Goal: Communication & Community: Ask a question

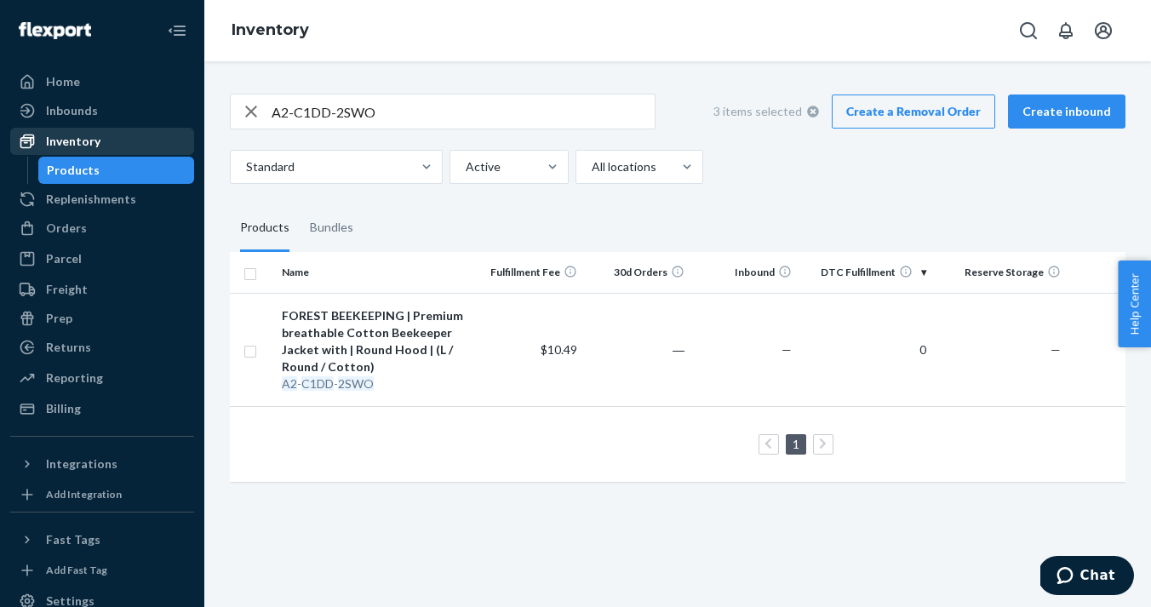
click at [82, 146] on div "Inventory" at bounding box center [73, 141] width 54 height 17
click at [81, 77] on div "Home" at bounding box center [102, 82] width 180 height 24
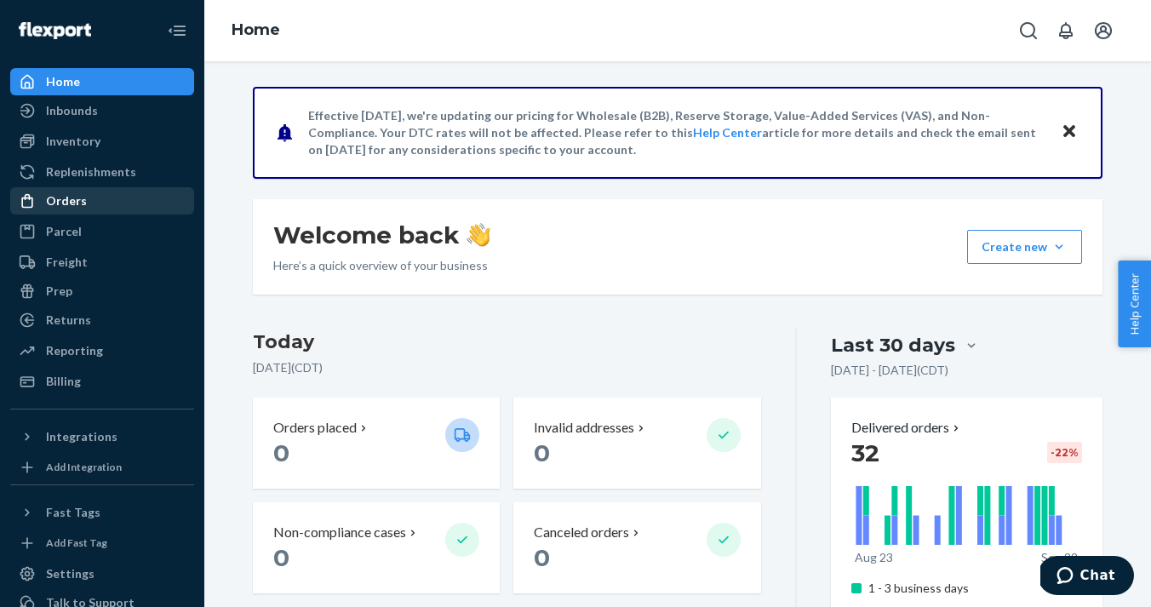
click at [74, 210] on div "Orders" at bounding box center [102, 201] width 180 height 24
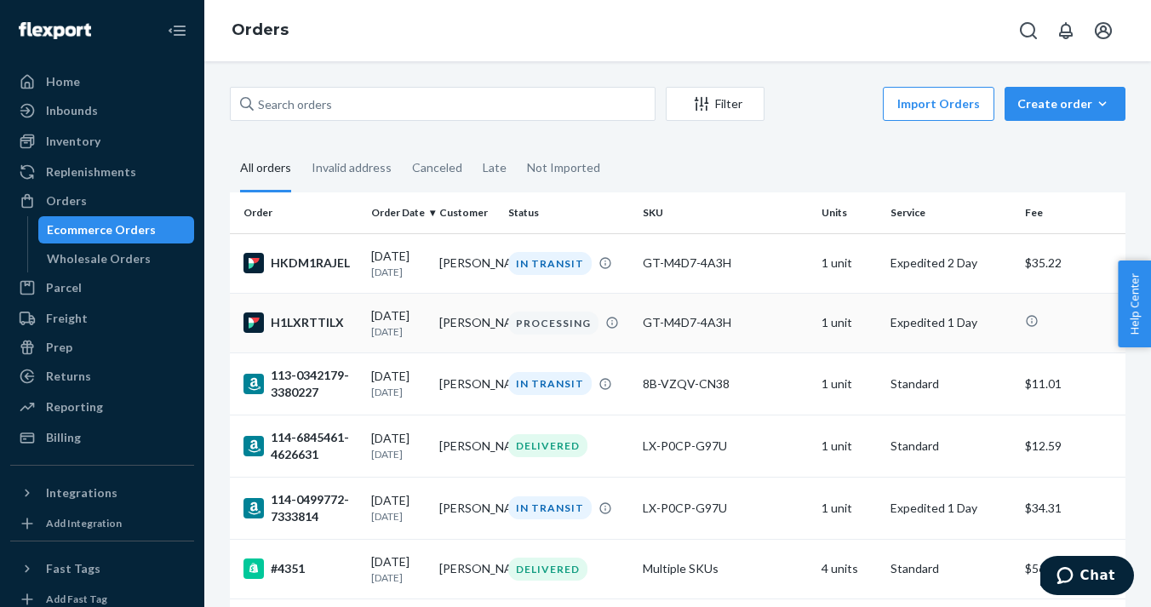
click at [352, 329] on div "H1LXRTTILX" at bounding box center [300, 322] width 114 height 20
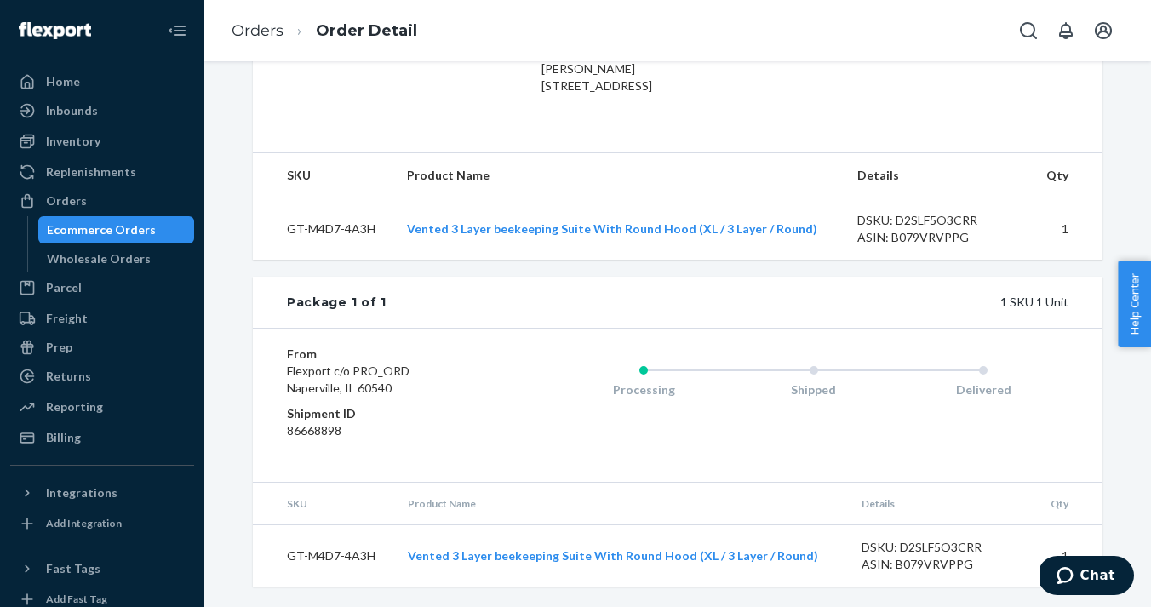
scroll to position [504, 0]
click at [1080, 577] on span "Chat" at bounding box center [1068, 575] width 24 height 17
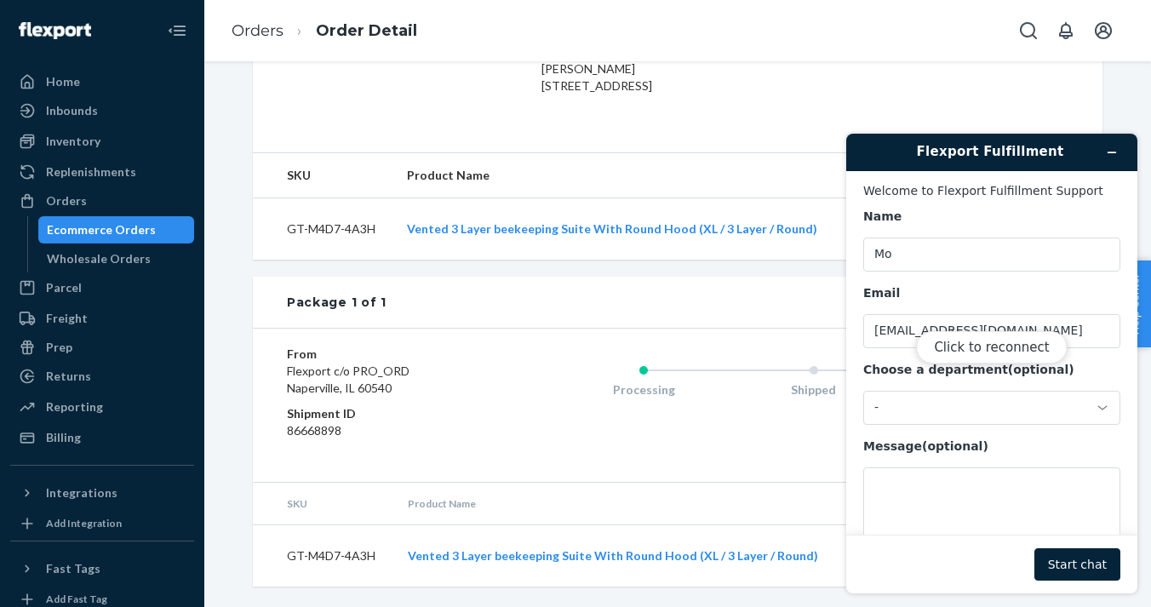
click at [943, 399] on div "Click to reconnect" at bounding box center [991, 364] width 291 height 460
click at [1102, 403] on div "Click to reconnect" at bounding box center [991, 364] width 291 height 460
click at [1098, 411] on div "Click to reconnect" at bounding box center [991, 364] width 291 height 460
click at [973, 352] on button "Click to reconnect" at bounding box center [991, 347] width 151 height 32
click at [1088, 413] on div "-" at bounding box center [991, 408] width 257 height 34
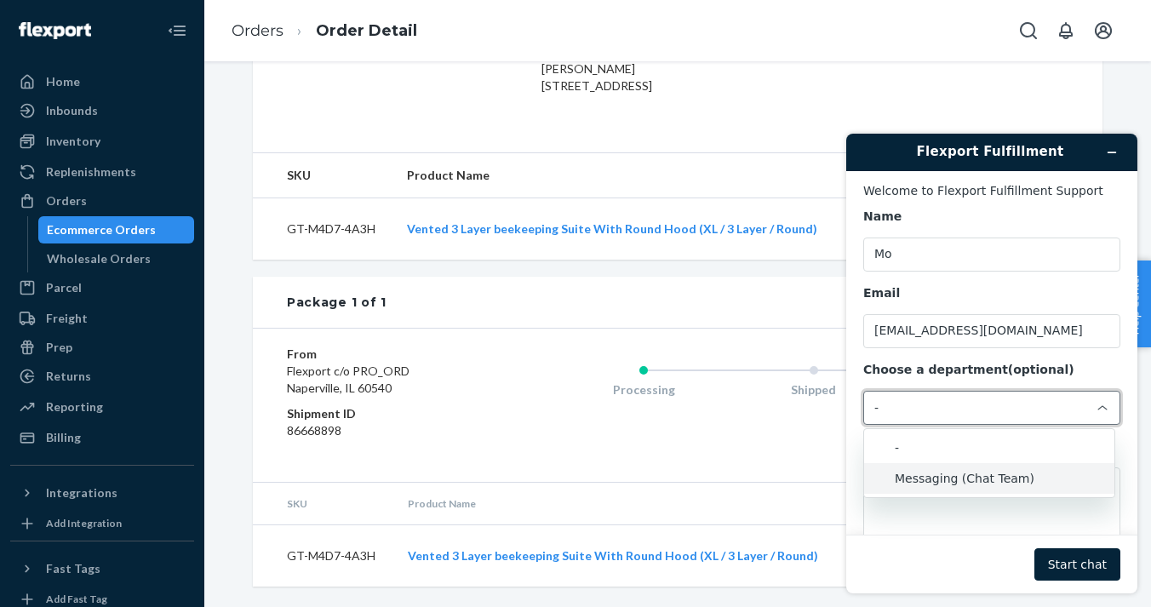
click at [937, 480] on li "Messaging (Chat Team)" at bounding box center [989, 478] width 250 height 31
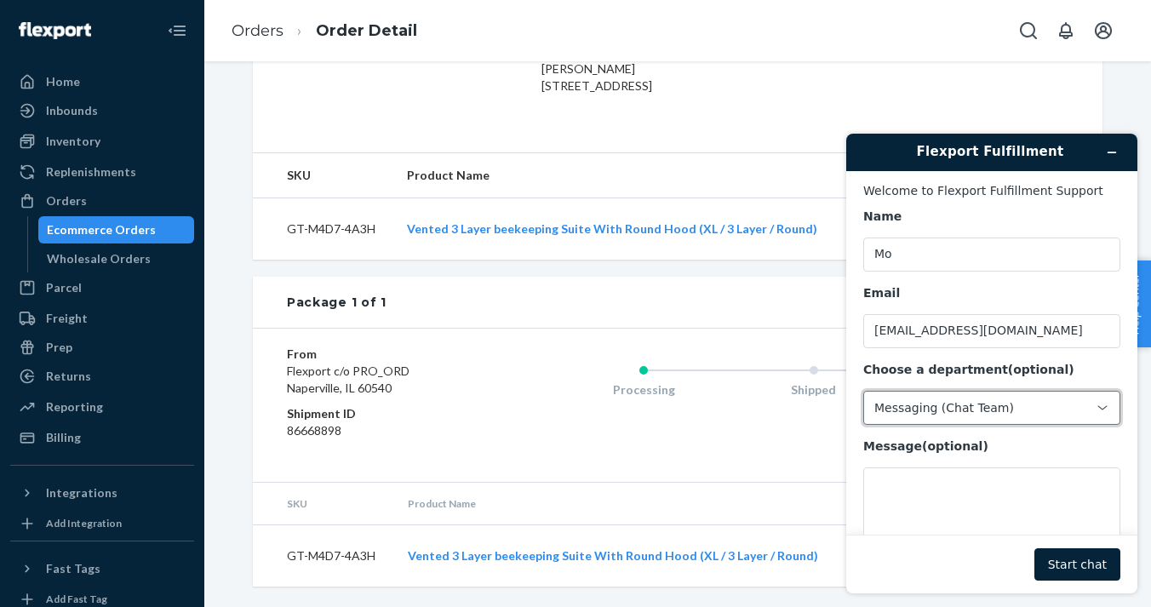
scroll to position [519, 0]
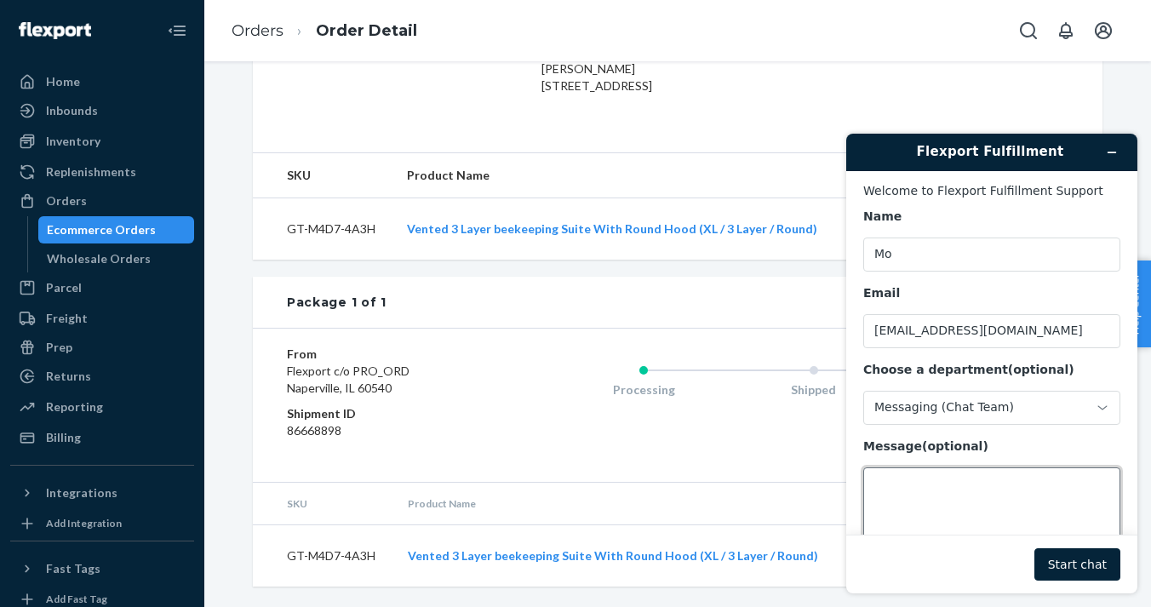
click at [958, 484] on textarea "Message (optional)" at bounding box center [991, 514] width 257 height 95
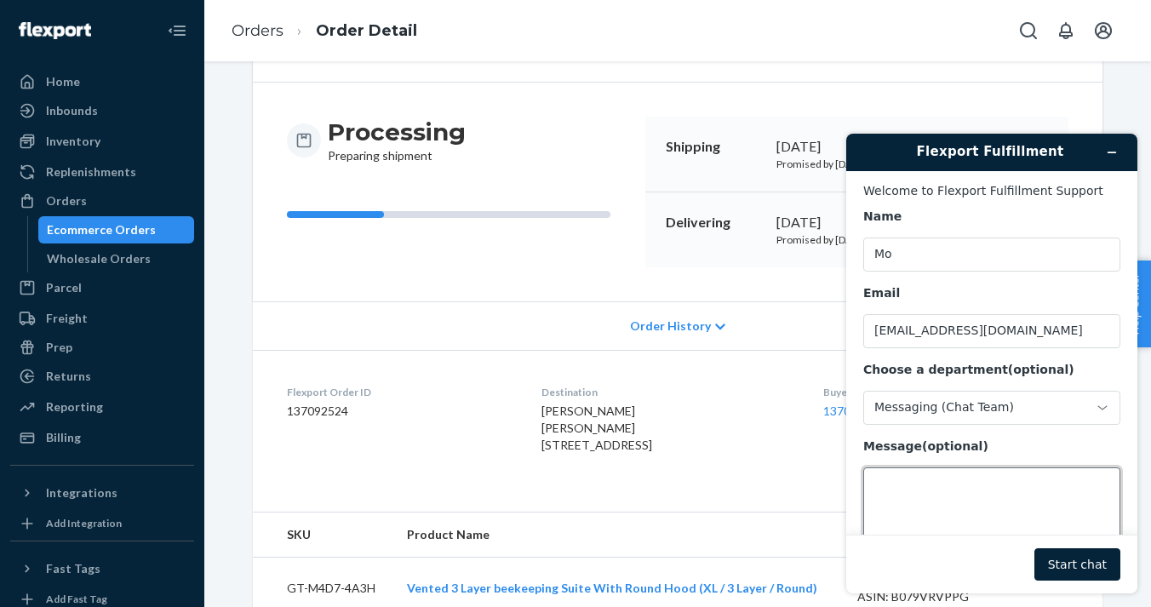
scroll to position [145, 0]
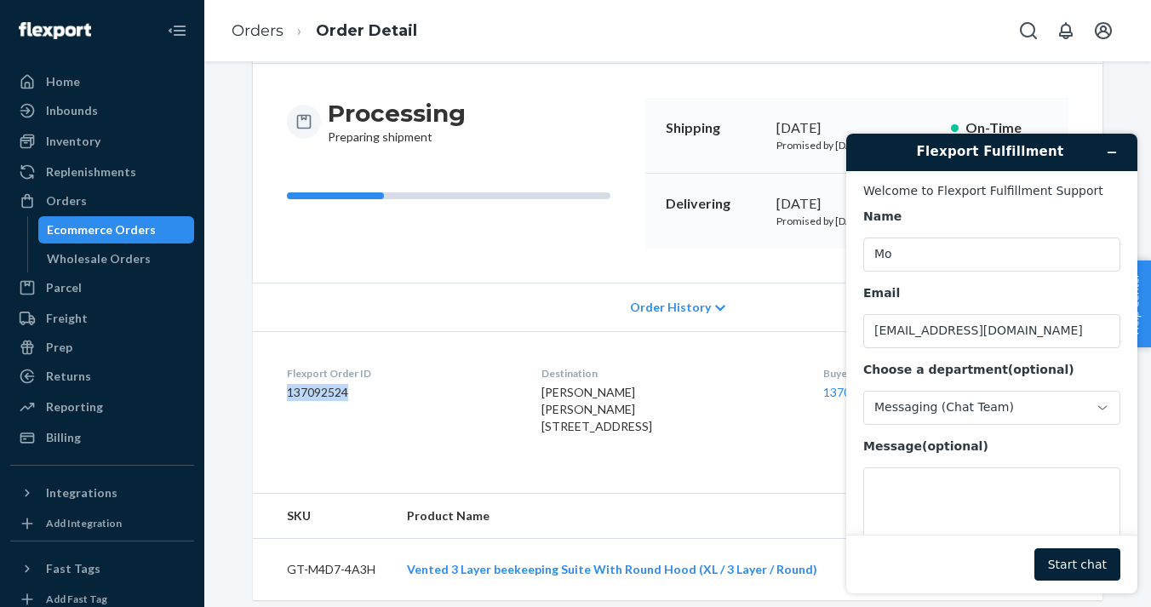
drag, startPoint x: 353, startPoint y: 392, endPoint x: 288, endPoint y: 397, distance: 65.7
click at [286, 397] on dl "Flexport Order ID 137092524 Destination [PERSON_NAME] [PERSON_NAME] [STREET_ADD…" at bounding box center [678, 403] width 850 height 145
copy dd "137092524"
click at [890, 487] on textarea "Message (optional)" at bounding box center [991, 514] width 257 height 95
paste textarea "137092524"
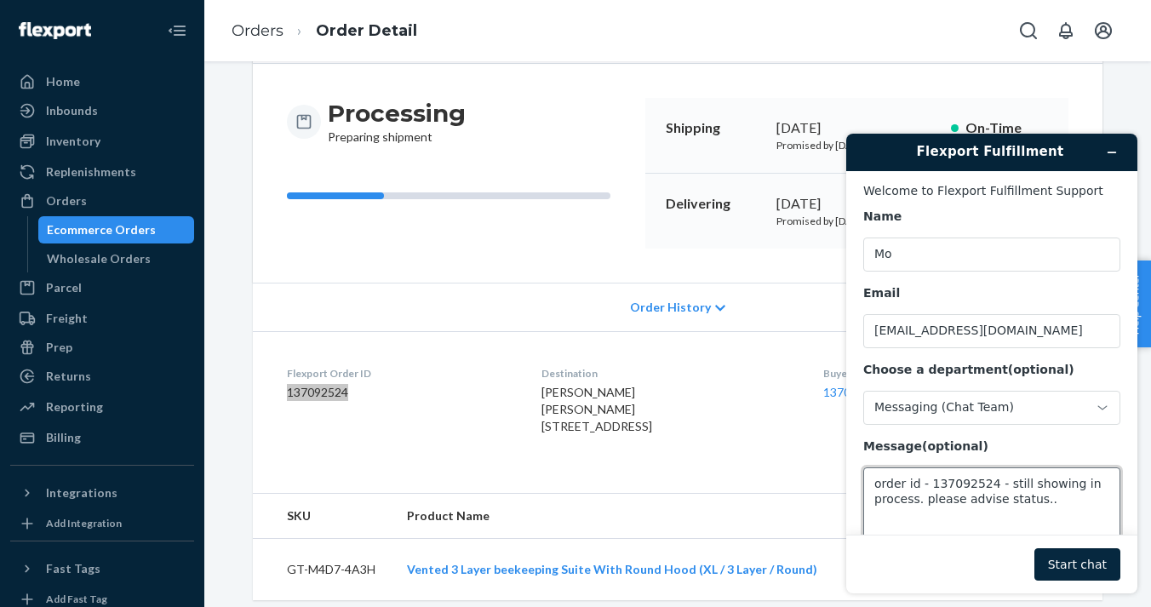
type textarea "order id - 137092524 - still showing in process. please advise status.."
click at [1062, 559] on button "Start chat" at bounding box center [1077, 564] width 86 height 32
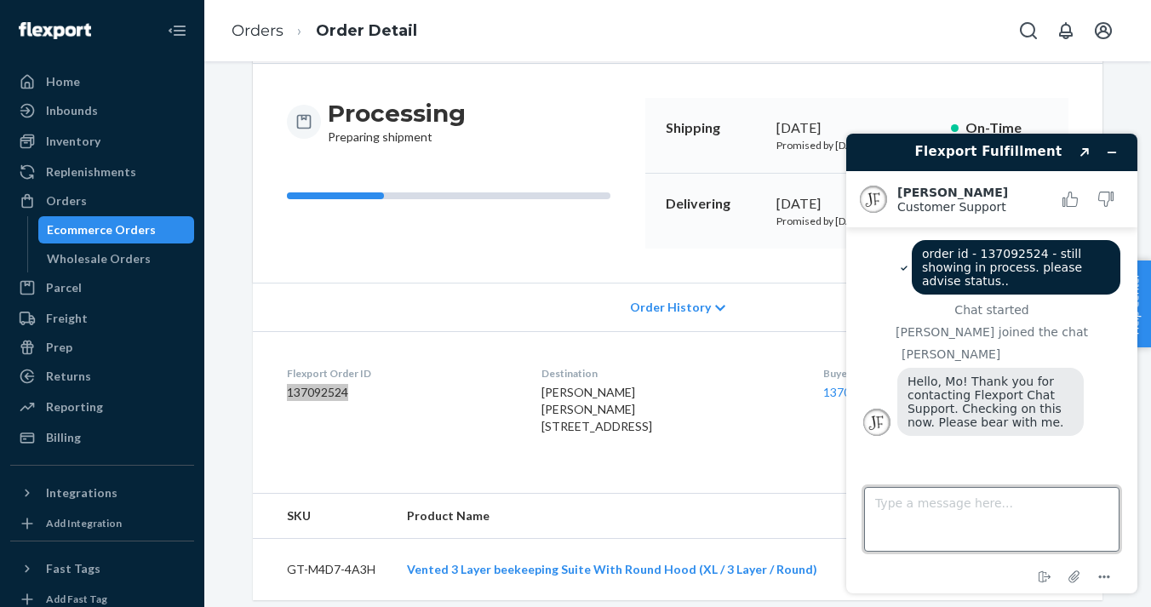
click at [947, 502] on textarea "Type a message here..." at bounding box center [991, 519] width 255 height 65
type textarea "thank you"
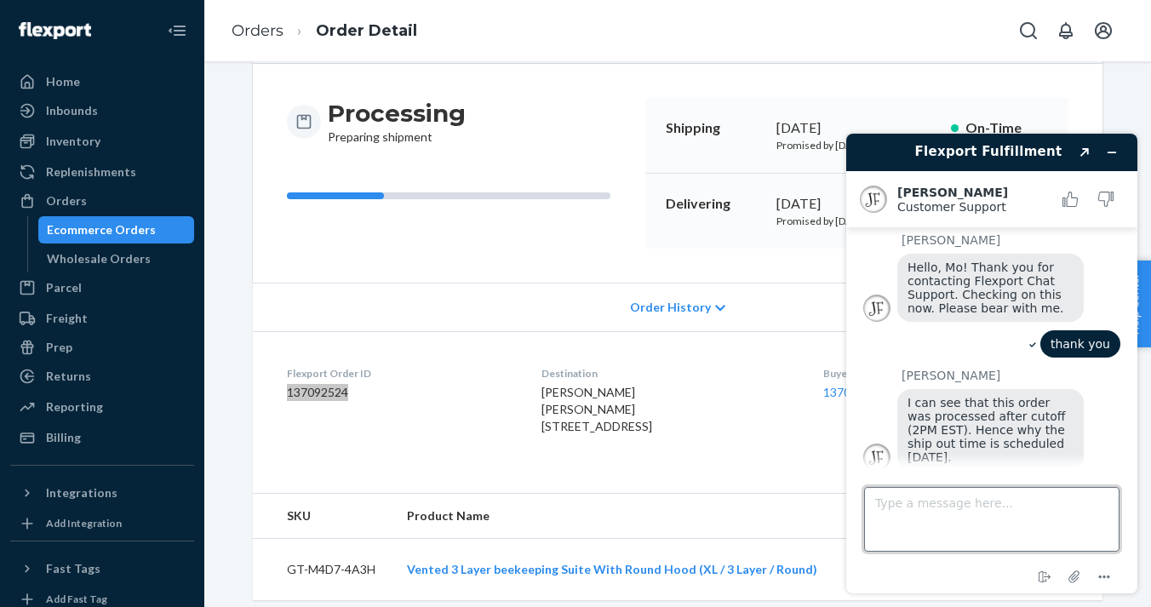
scroll to position [0, 0]
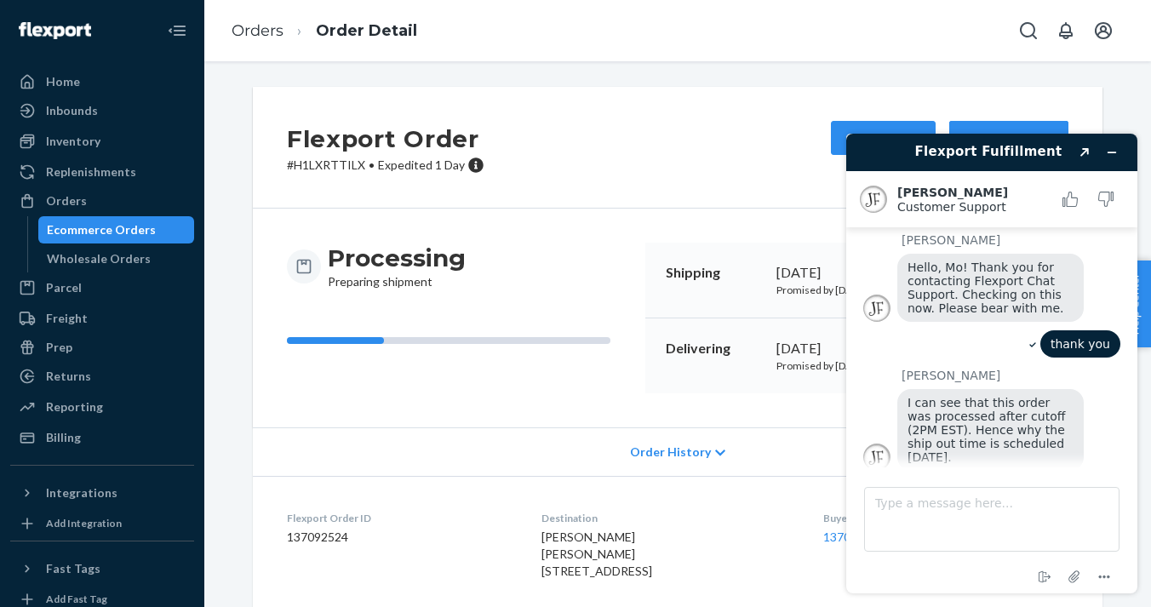
click at [683, 129] on div "Flexport Order # H1LXRTTILX • Expedited 1 Day Cancel Order Duplicate Order" at bounding box center [678, 148] width 850 height 122
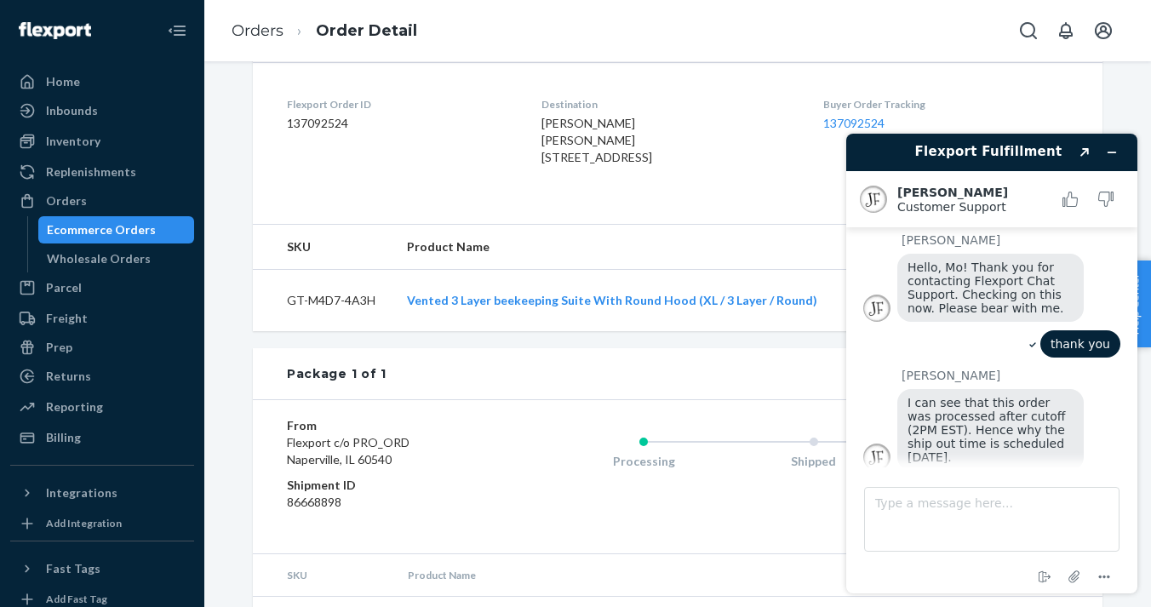
scroll to position [519, 0]
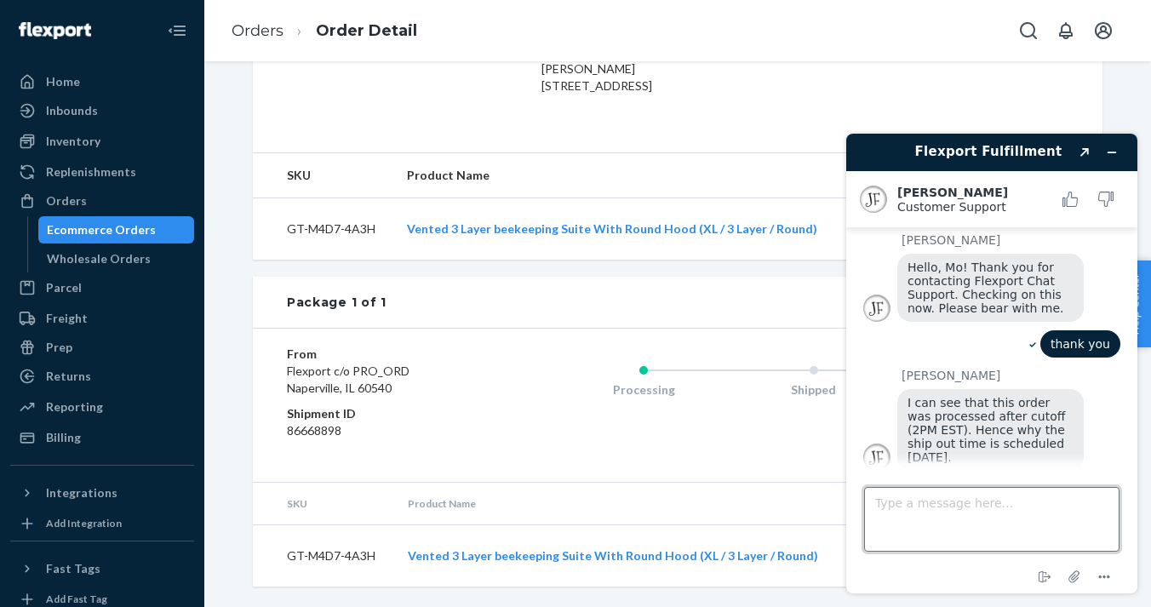
click at [929, 508] on textarea "Type a message here..." at bounding box center [991, 519] width 255 height 65
type textarea "order was submitted [DATE]"
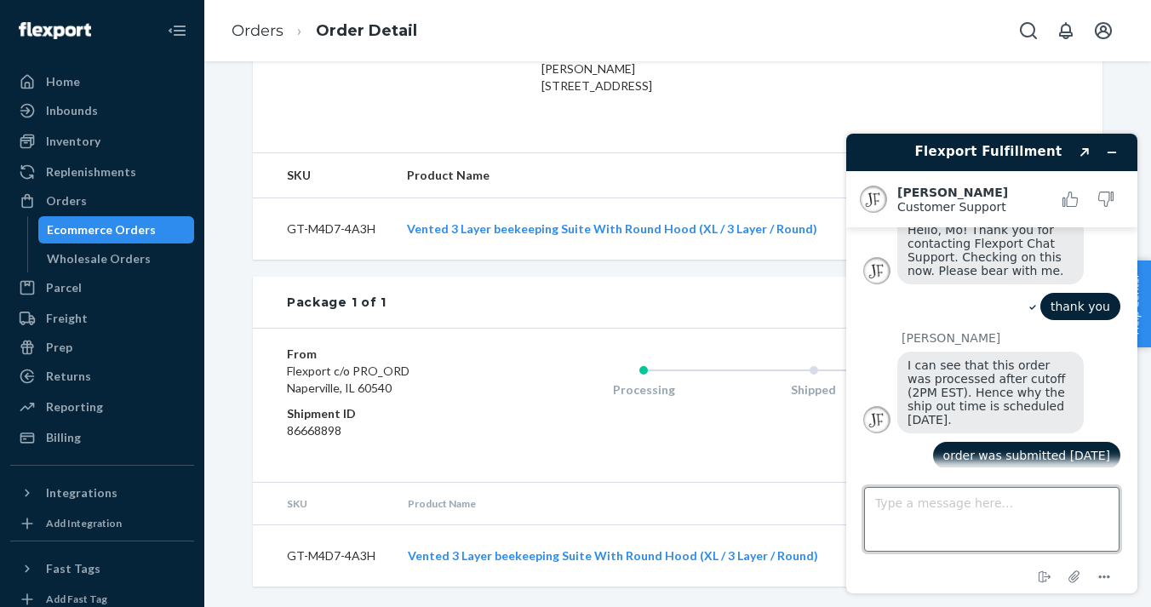
scroll to position [150, 0]
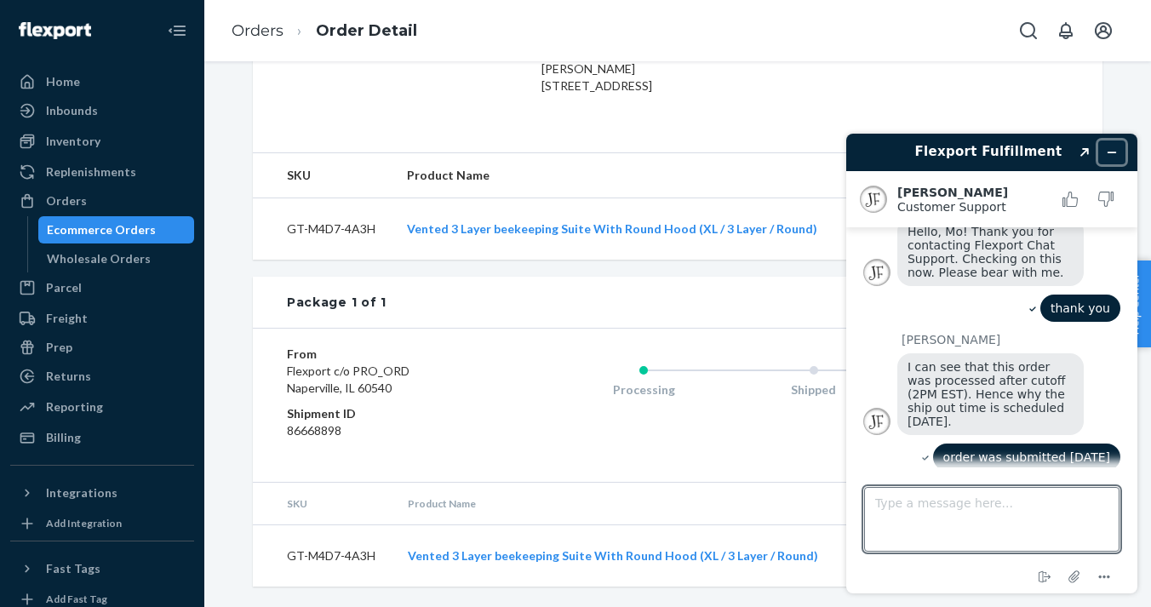
click at [1118, 153] on button "Minimize widget" at bounding box center [1111, 152] width 27 height 24
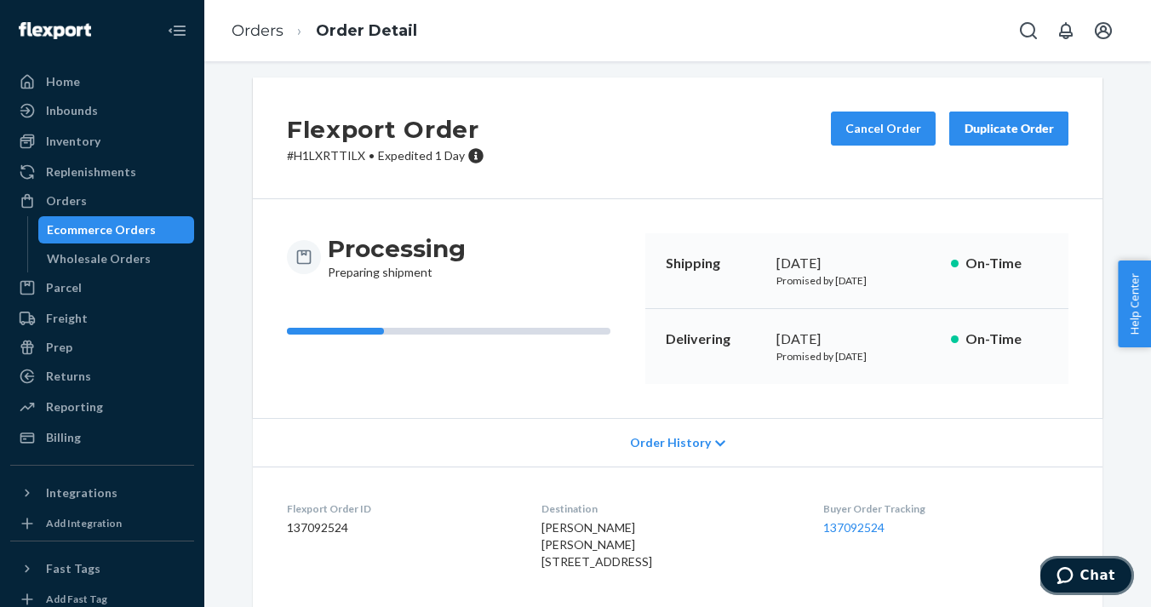
scroll to position [0, 0]
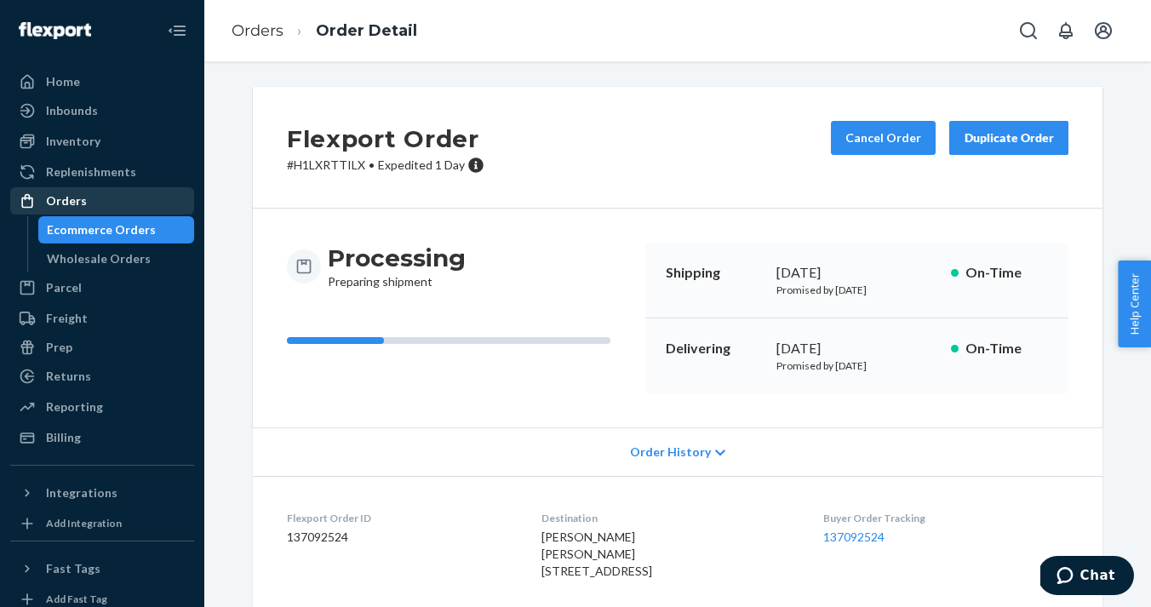
click at [94, 205] on div "Orders" at bounding box center [102, 201] width 180 height 24
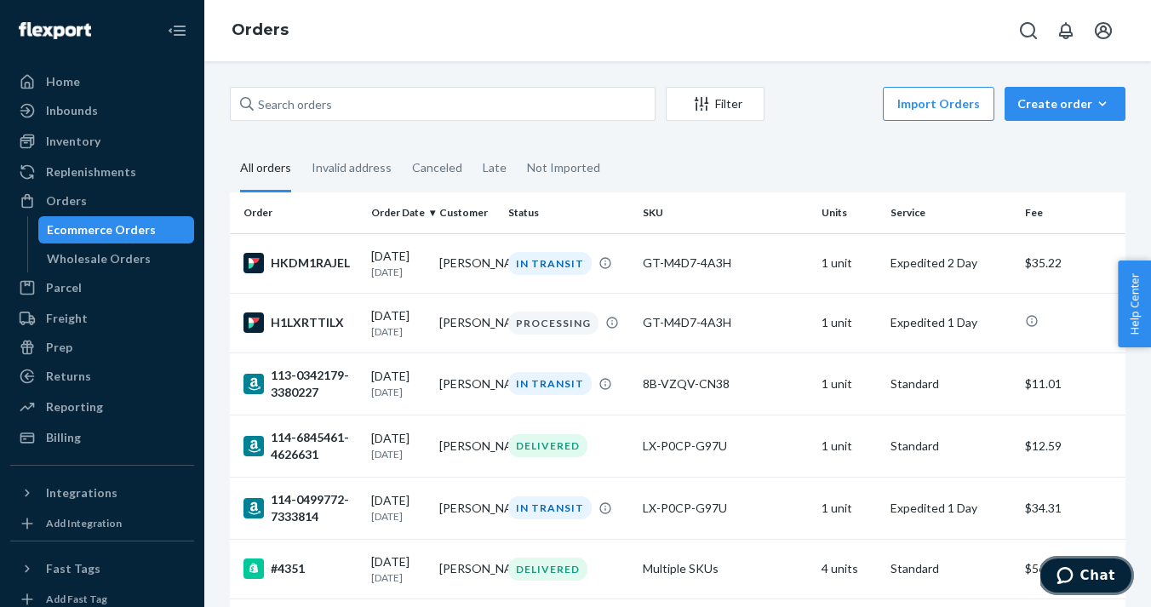
click at [1069, 564] on button "Chat" at bounding box center [1086, 575] width 96 height 39
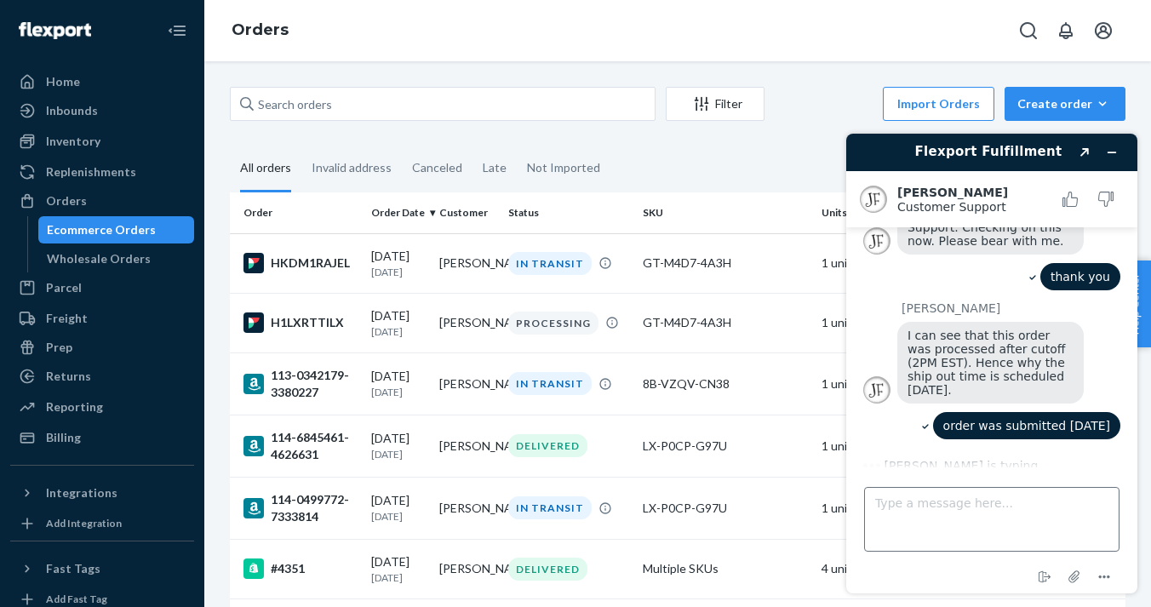
scroll to position [150, 0]
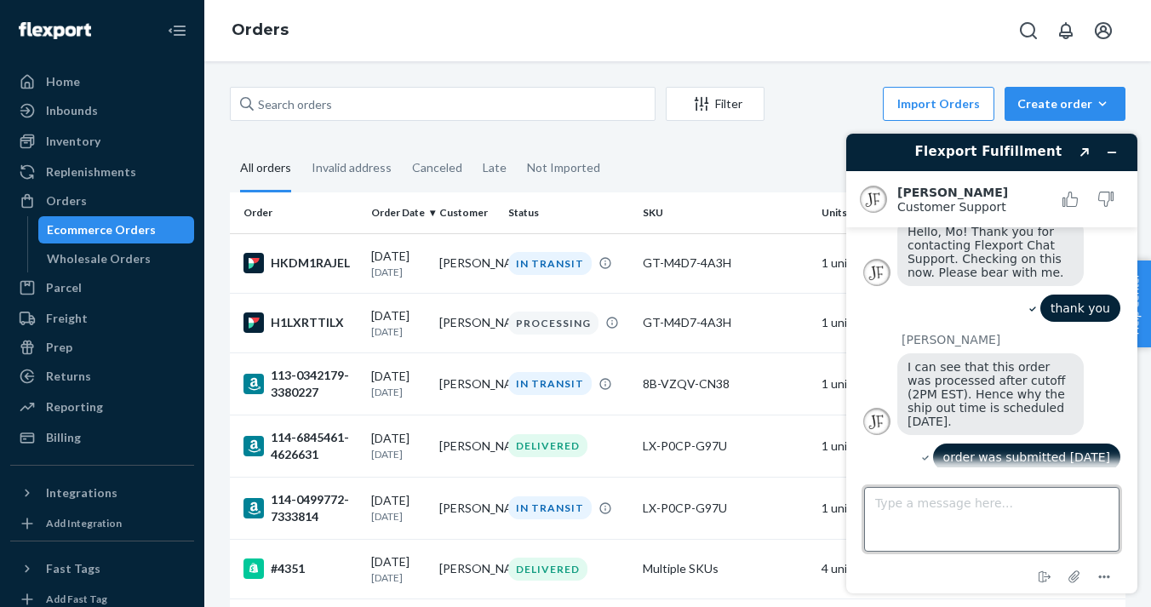
click at [938, 511] on textarea "Type a message here..." at bounding box center [991, 519] width 255 height 65
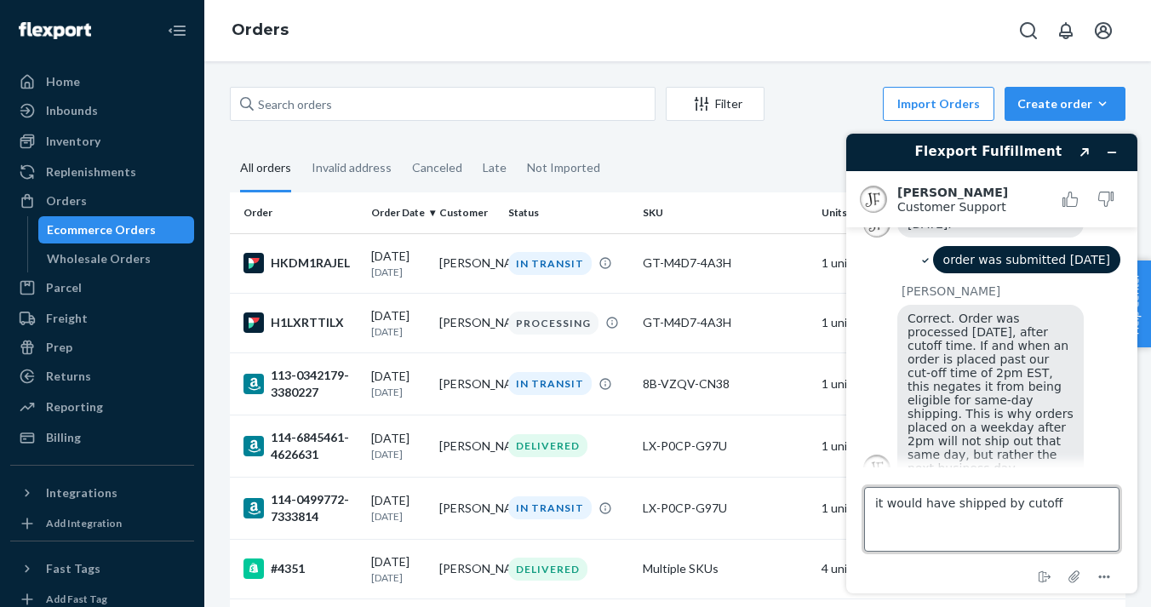
scroll to position [345, 0]
drag, startPoint x: 1054, startPoint y: 507, endPoint x: 852, endPoint y: 502, distance: 201.8
click at [852, 502] on footer "Type a message here... it would have shipped by cutoff End chat Attach file Opt…" at bounding box center [991, 530] width 291 height 126
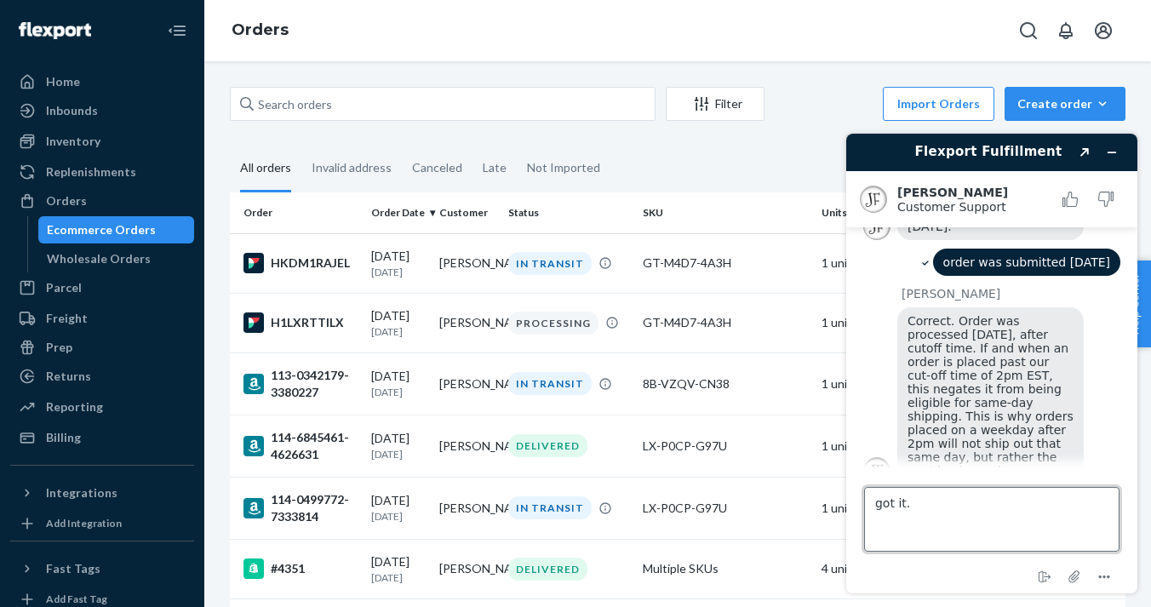
type textarea "got it.."
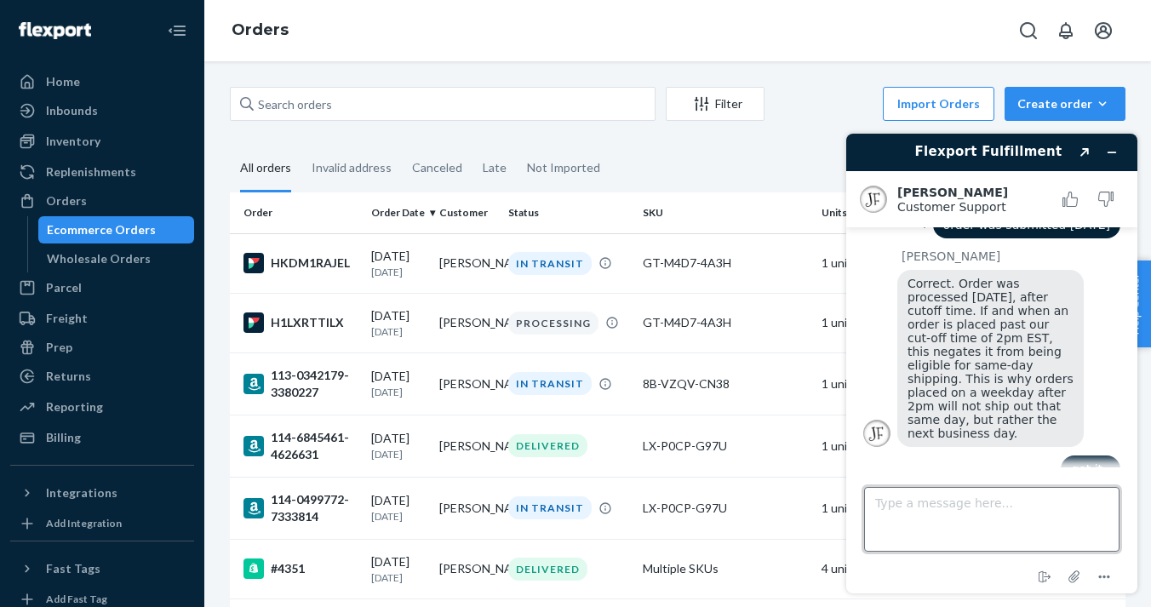
scroll to position [381, 0]
type textarea "still expected to ship before eob [DATE] ?"
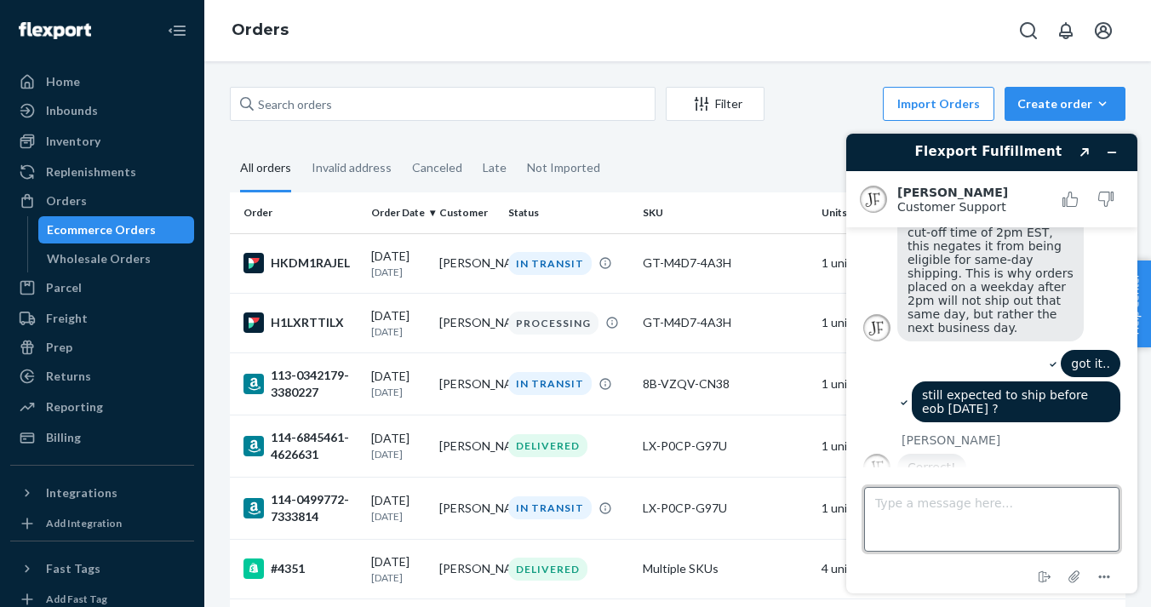
scroll to position [485, 0]
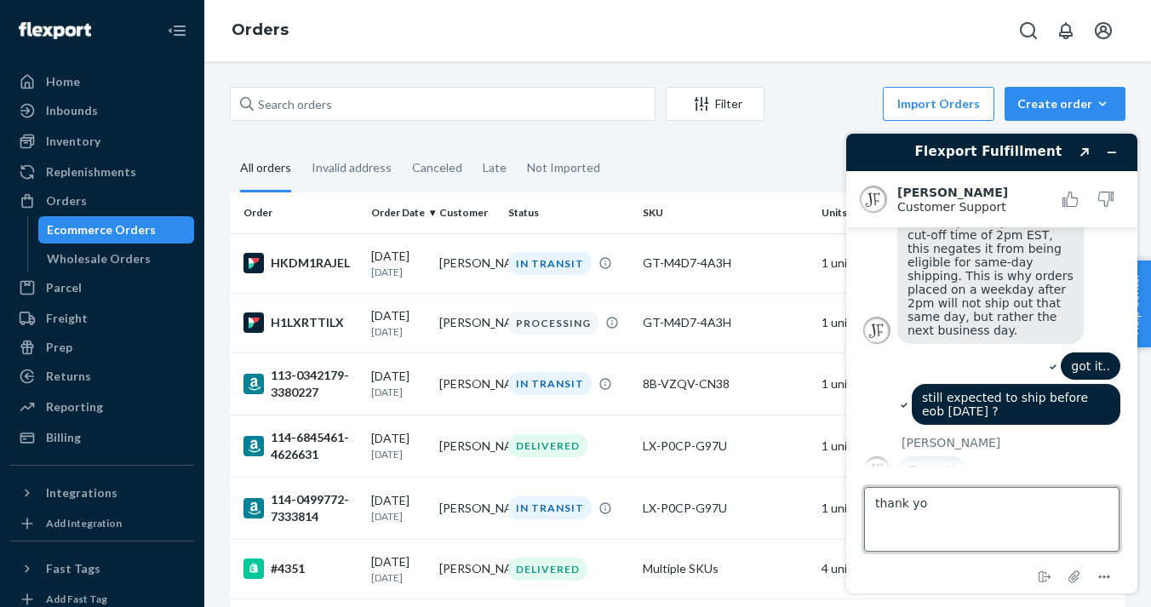
type textarea "thank you"
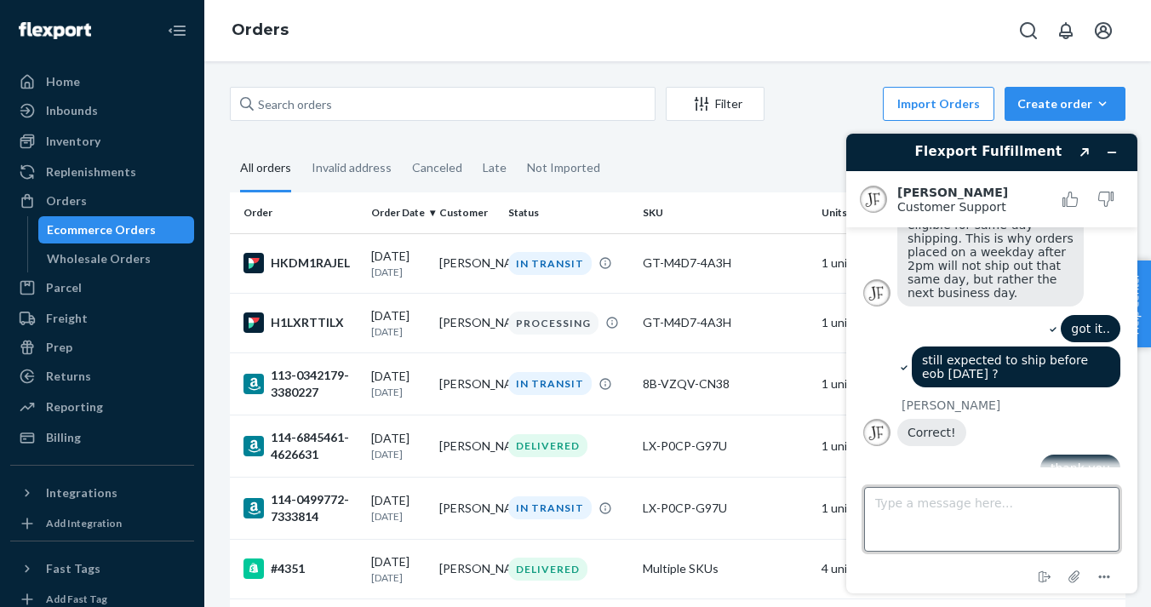
scroll to position [521, 0]
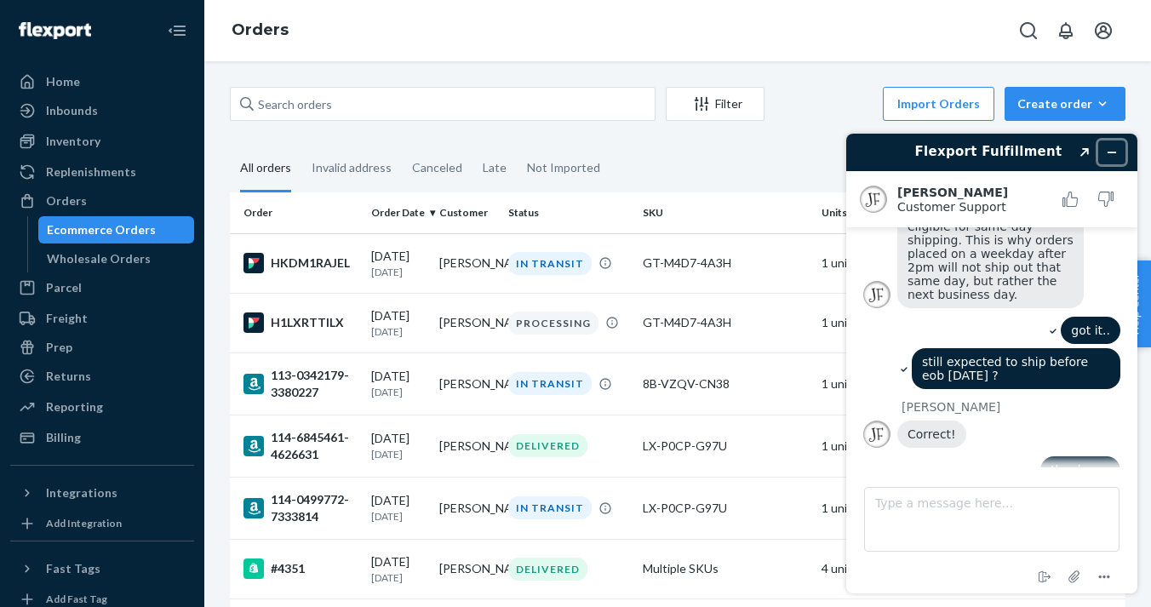
click at [1111, 151] on icon "Minimize widget" at bounding box center [1112, 152] width 12 height 12
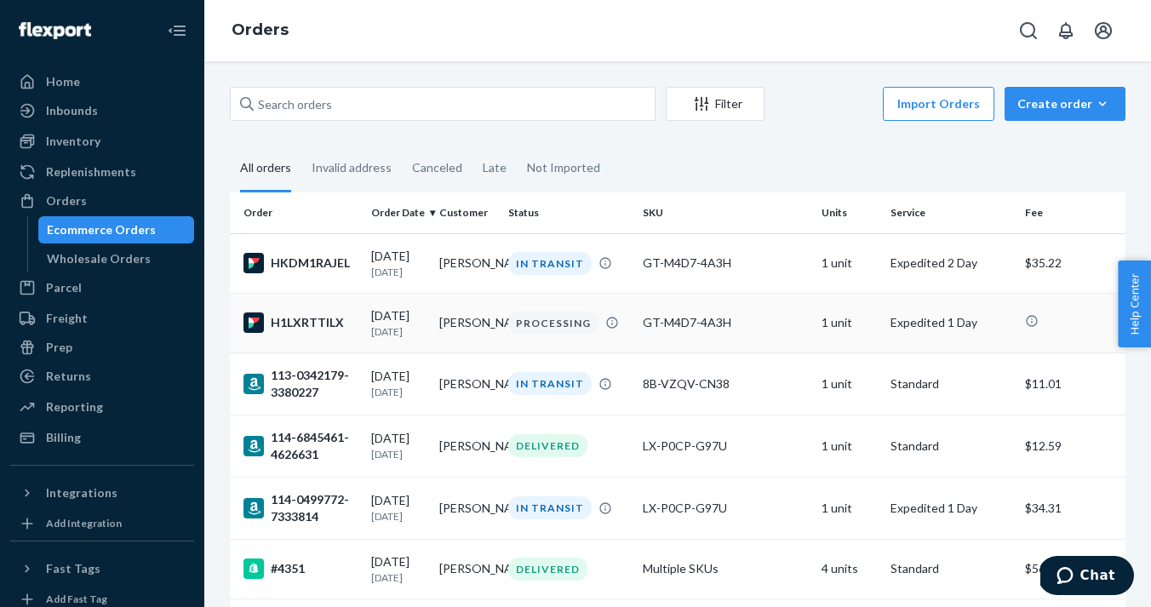
click at [329, 324] on div "H1LXRTTILX" at bounding box center [300, 322] width 114 height 20
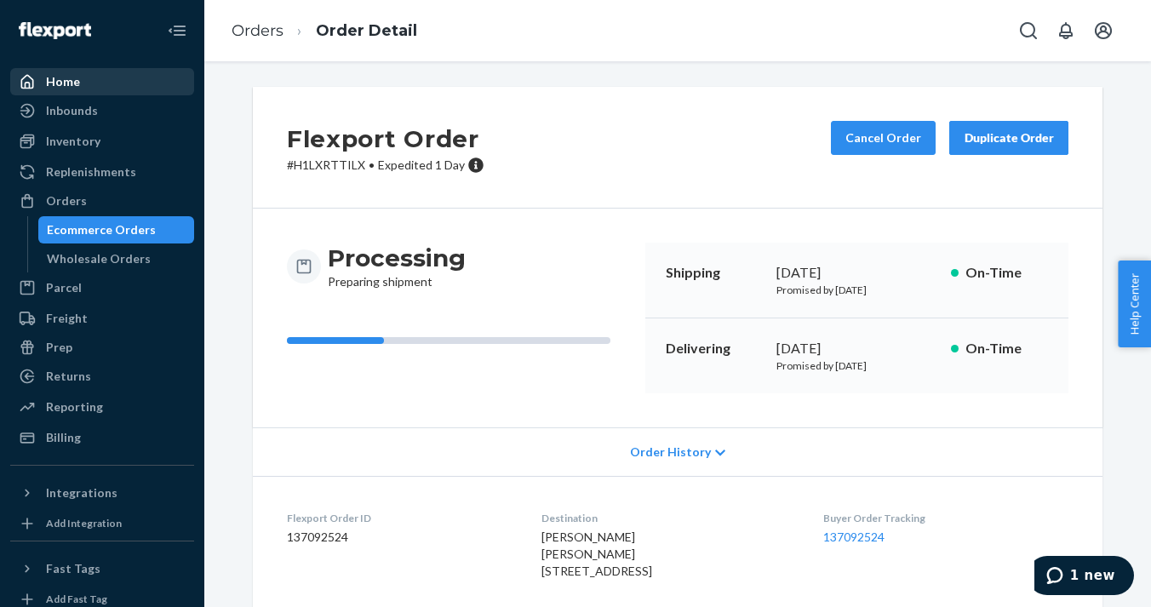
click at [65, 83] on div "Home" at bounding box center [63, 81] width 34 height 17
